Goal: Task Accomplishment & Management: Use online tool/utility

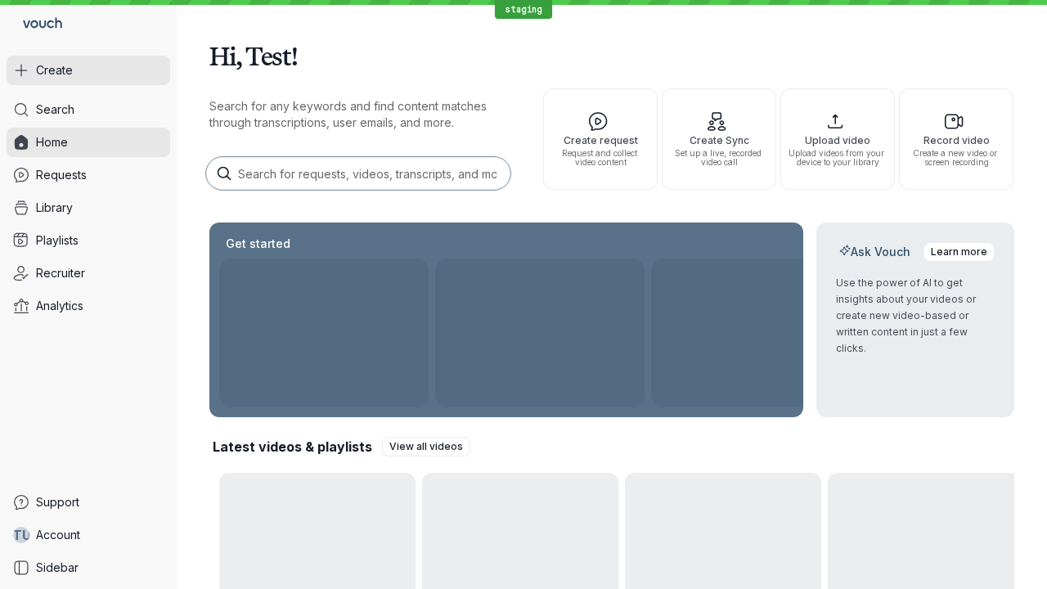
click at [88, 70] on button "Create" at bounding box center [89, 70] width 164 height 29
